Goal: Check status: Check status

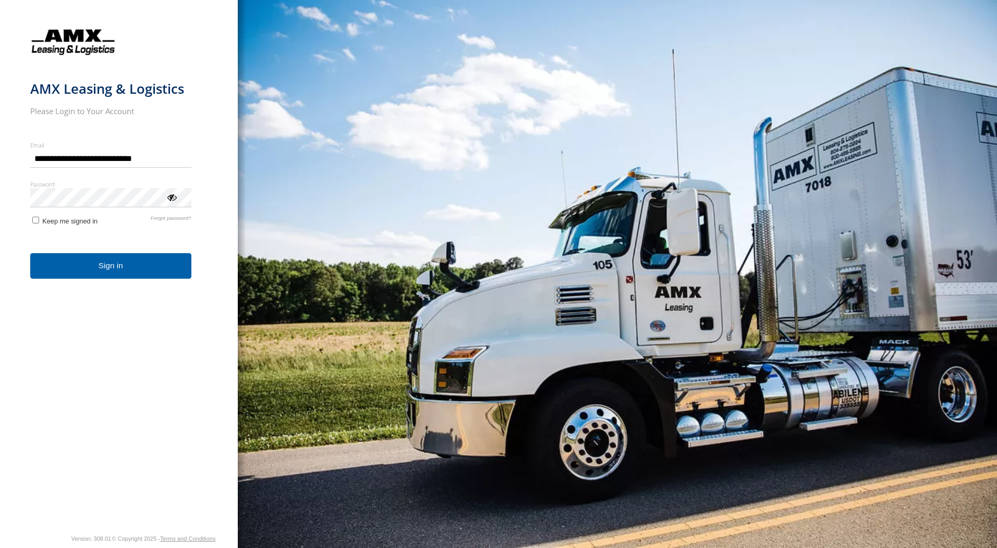
type input "**********"
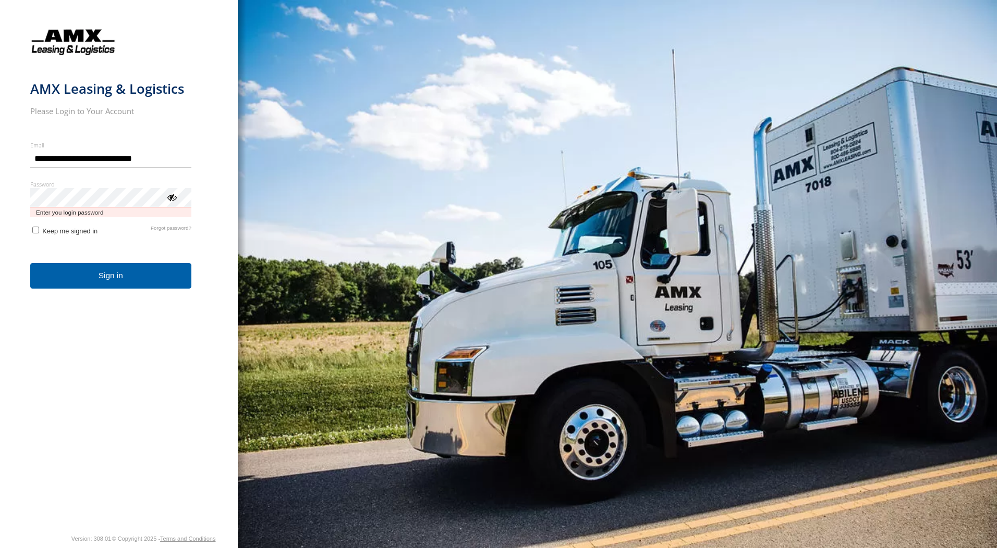
click at [30, 263] on button "Sign in" at bounding box center [110, 276] width 161 height 26
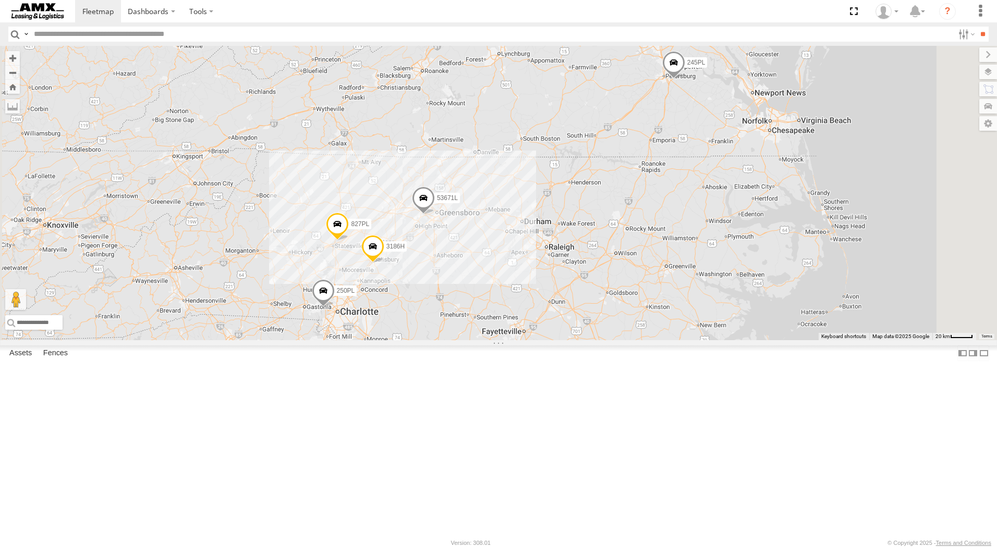
click at [0, 0] on div "53671L" at bounding box center [0, 0] width 0 height 0
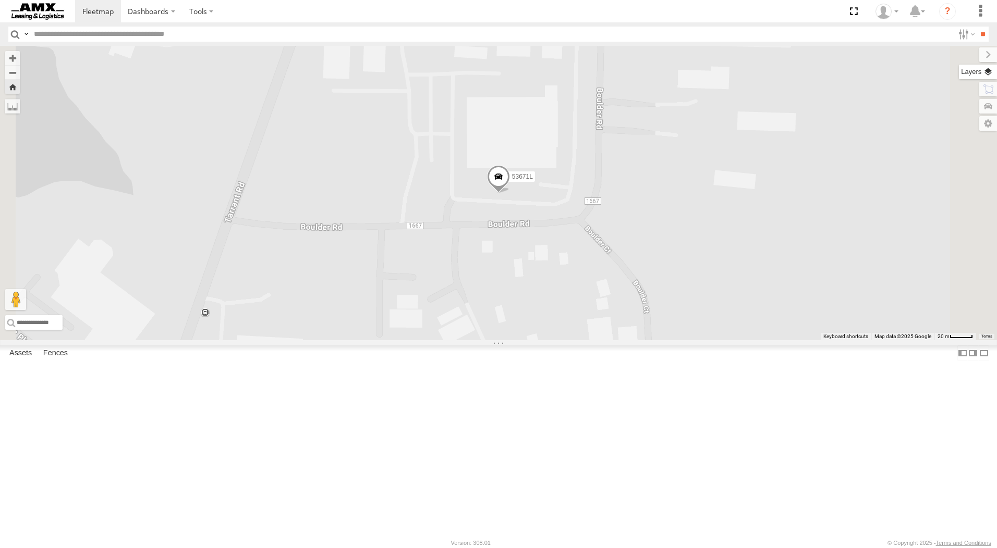
click at [988, 75] on label at bounding box center [978, 72] width 38 height 15
click at [957, 93] on label at bounding box center [977, 89] width 40 height 15
click at [959, 106] on label at bounding box center [978, 106] width 38 height 15
click at [955, 130] on label at bounding box center [976, 123] width 42 height 15
click at [795, 131] on div "53671L" at bounding box center [498, 193] width 997 height 295
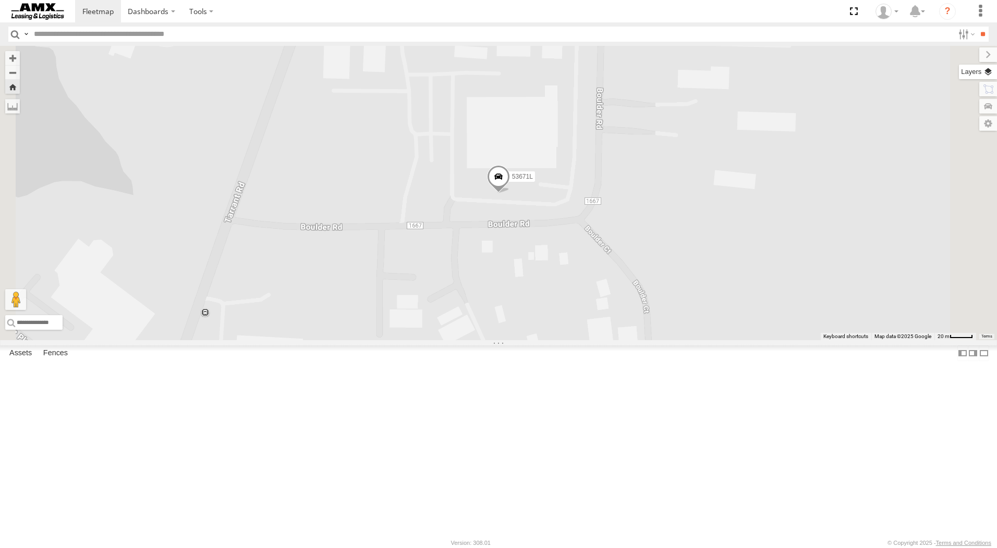
click at [959, 71] on label at bounding box center [978, 72] width 38 height 15
click at [0, 0] on span "Basemaps" at bounding box center [0, 0] width 0 height 0
click at [0, 0] on span "Satellite + Roadmap" at bounding box center [0, 0] width 0 height 0
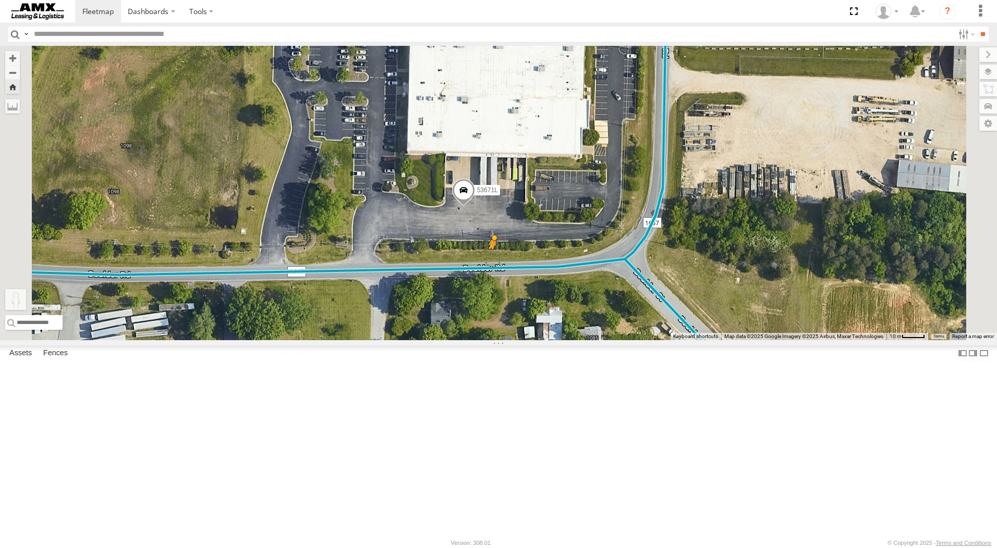
drag, startPoint x: 285, startPoint y: 491, endPoint x: 624, endPoint y: 357, distance: 365.3
click at [624, 340] on div "53671L To activate drag with keyboard, press Alt + Enter. Once in keyboard drag…" at bounding box center [498, 193] width 997 height 295
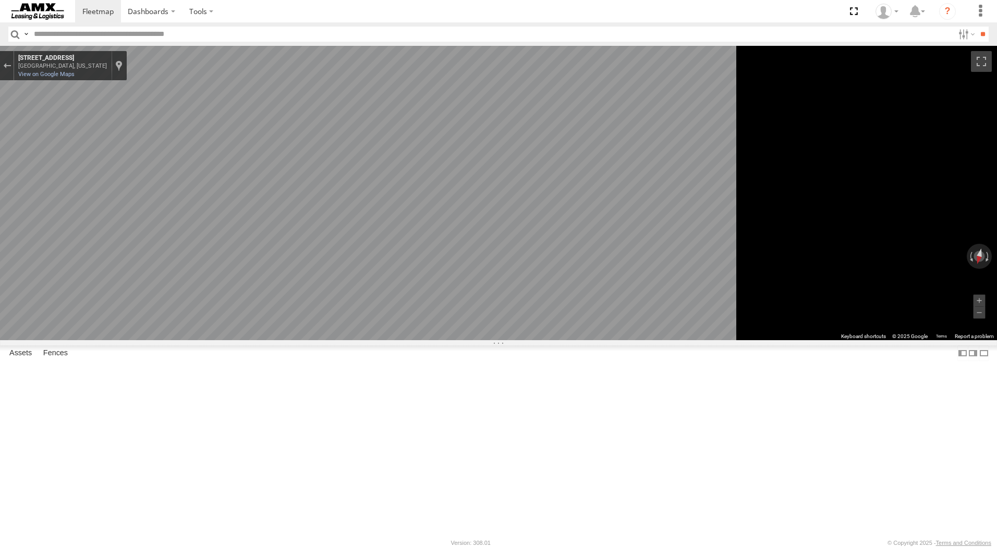
click at [189, 234] on main "← Move left → Move right ↑ Move up ↓ Move down + Zoom in - Zoom out Home Jump l…" at bounding box center [498, 291] width 997 height 491
click at [170, 252] on main "← Move left → Move right ↑ Move up ↓ Move down + Zoom in - Zoom out Home Jump l…" at bounding box center [498, 291] width 997 height 491
click at [421, 548] on html "Dashboards" at bounding box center [498, 274] width 997 height 548
click at [198, 304] on main "← Move left → Move right ↑ Move up ↓ Move down + Zoom in - Zoom out Home Jump l…" at bounding box center [498, 291] width 997 height 491
click at [988, 340] on div "← Move left → Move right ↑ Move up ↓ Move down + Zoom in - Zoom out Home Jump l…" at bounding box center [498, 193] width 997 height 295
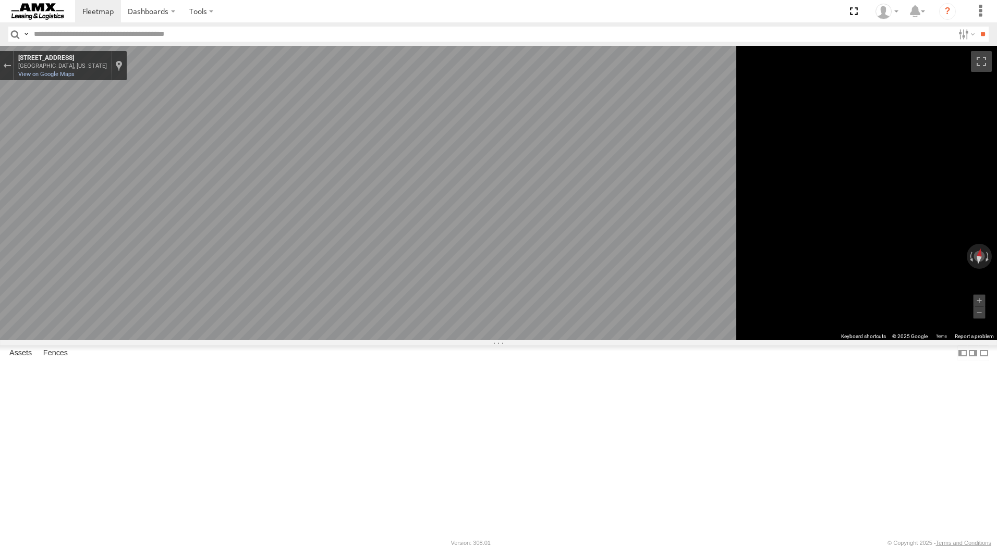
click at [983, 315] on div "← Move left → Move right ↑ Move up ↓ Move down + Zoom in - Zoom out Home Jump l…" at bounding box center [498, 193] width 997 height 295
click at [93, 305] on main "← Move left → Move right ↑ Move up ↓ Move down + Zoom in - Zoom out Home Jump l…" at bounding box center [498, 291] width 997 height 491
click at [252, 286] on main "← Move left → Move right ↑ Move up ↓ Move down + Zoom in - Zoom out Home Jump l…" at bounding box center [498, 291] width 997 height 491
click at [7, 326] on main "← Move left → Move right ↑ Move up ↓ Move down + Zoom in - Zoom out Home Jump l…" at bounding box center [498, 291] width 997 height 491
click at [0, 321] on html "Dashboards" at bounding box center [498, 274] width 997 height 548
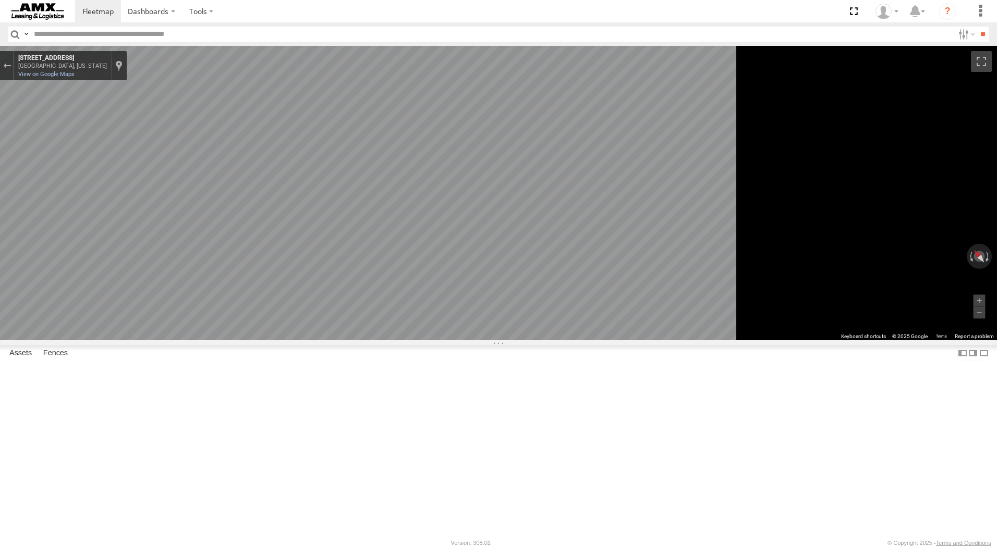
click at [1, 328] on main "← Move left → Move right ↑ Move up ↓ Move down + Zoom in - Zoom out Home Jump l…" at bounding box center [498, 291] width 997 height 491
click at [950, 298] on div "← Move left → Move right ↑ Move up ↓ Move down + Zoom in - Zoom out Home Jump l…" at bounding box center [498, 193] width 997 height 295
click at [996, 314] on html "Dashboards" at bounding box center [498, 274] width 997 height 548
